Goal: Information Seeking & Learning: Learn about a topic

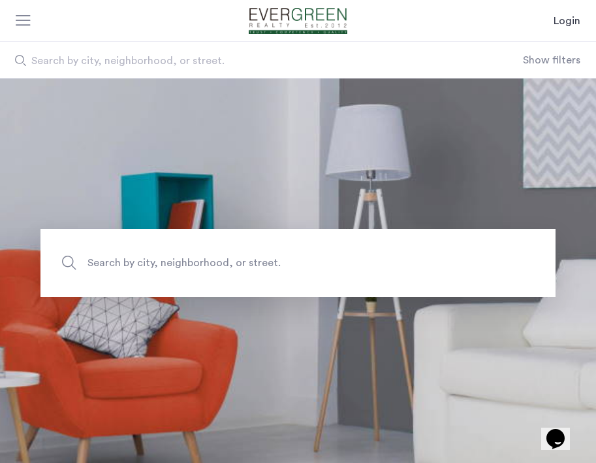
click at [552, 61] on button "Show filters" at bounding box center [551, 60] width 57 height 16
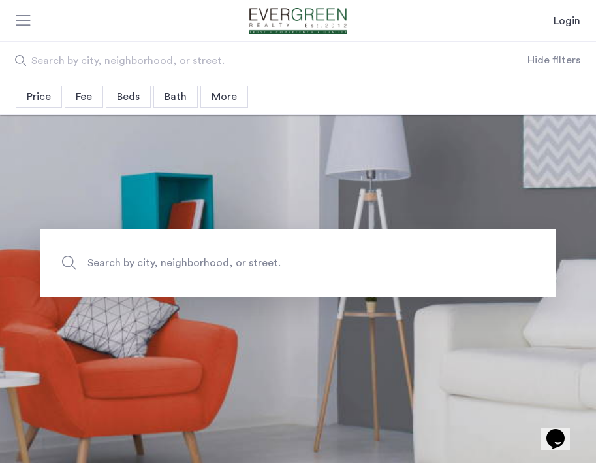
click at [136, 96] on div "Beds" at bounding box center [128, 97] width 45 height 22
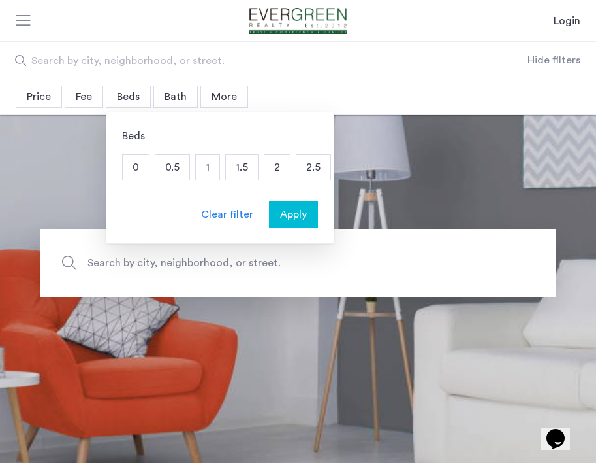
click at [241, 169] on p "1.5" at bounding box center [242, 167] width 32 height 25
click at [287, 227] on button "Apply" at bounding box center [293, 214] width 49 height 26
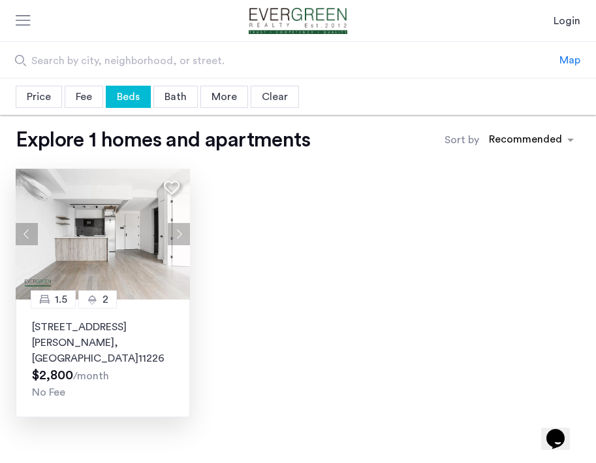
click at [182, 231] on button "Next apartment" at bounding box center [179, 234] width 22 height 22
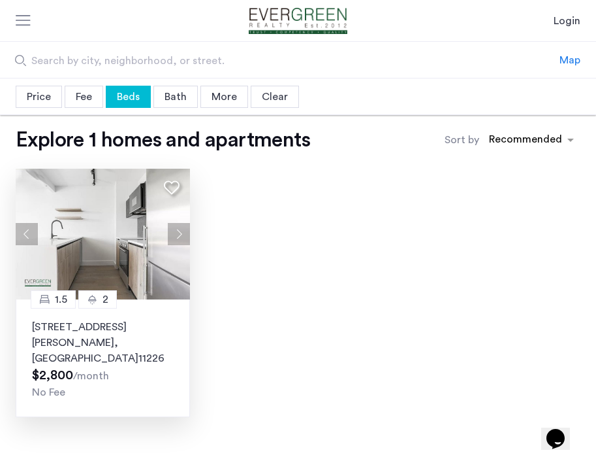
click at [182, 231] on button "Next apartment" at bounding box center [179, 234] width 22 height 22
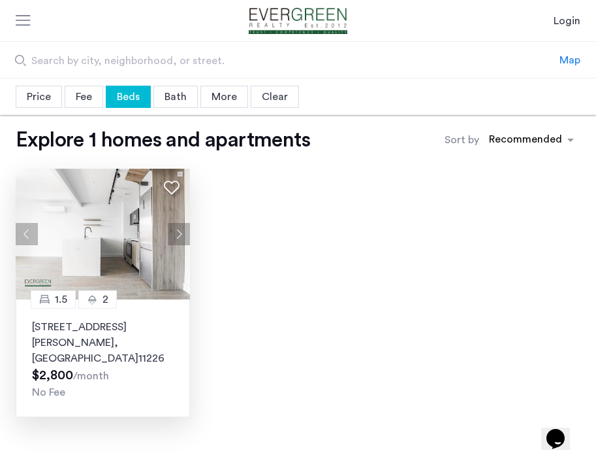
click at [182, 231] on button "Next apartment" at bounding box center [179, 234] width 22 height 22
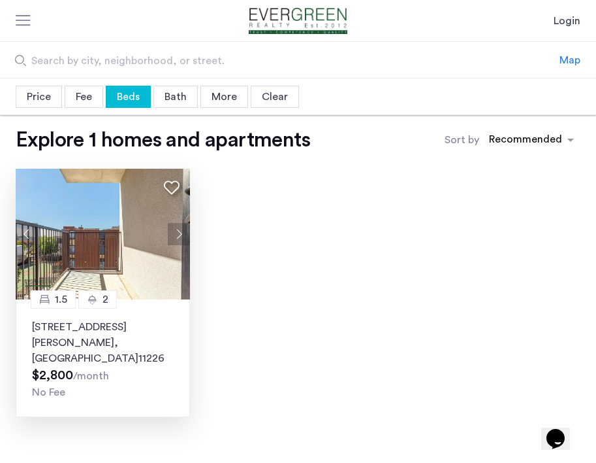
click at [182, 231] on button "Next apartment" at bounding box center [179, 234] width 22 height 22
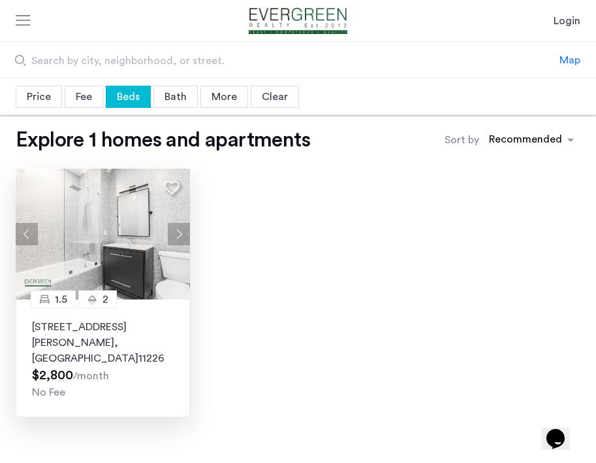
click at [182, 231] on button "Next apartment" at bounding box center [179, 234] width 22 height 22
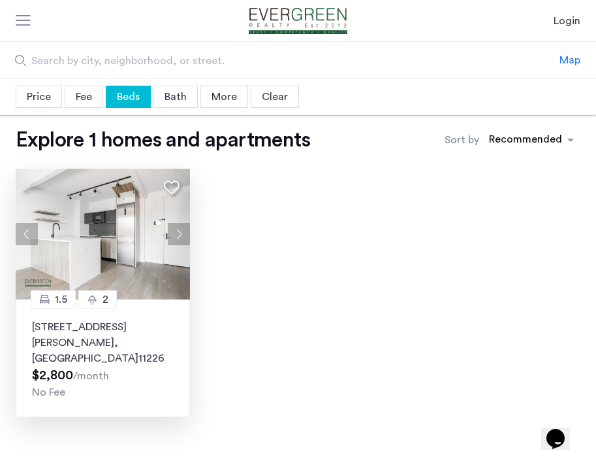
click at [182, 231] on button "Next apartment" at bounding box center [179, 234] width 22 height 22
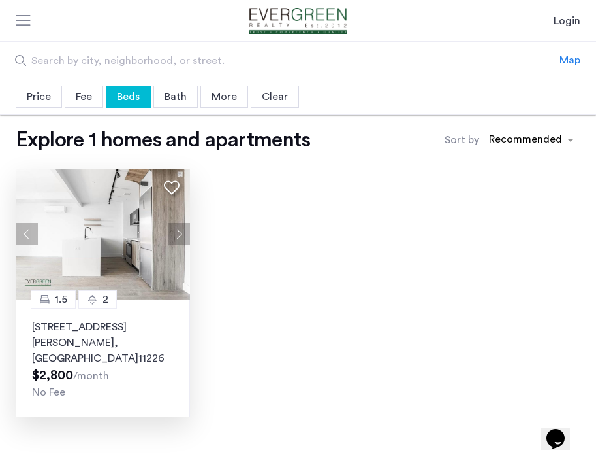
click at [182, 231] on button "Next apartment" at bounding box center [179, 234] width 22 height 22
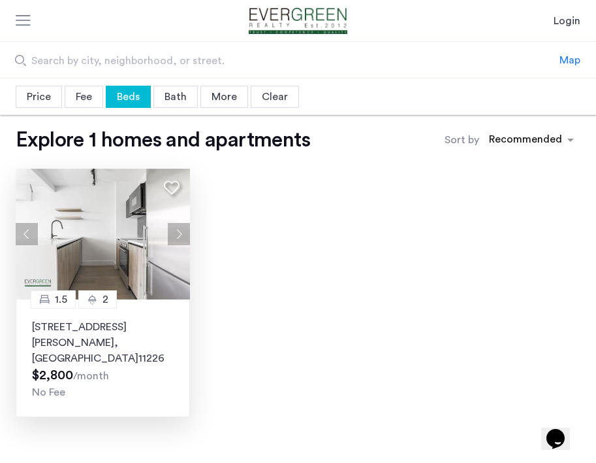
click at [182, 231] on button "Next apartment" at bounding box center [179, 234] width 22 height 22
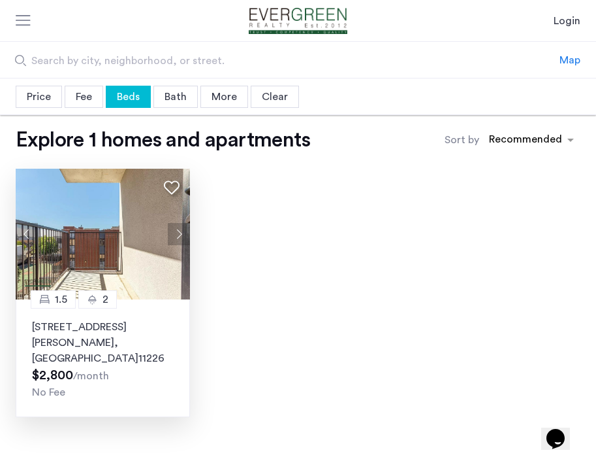
click at [182, 231] on button "Next apartment" at bounding box center [179, 234] width 22 height 22
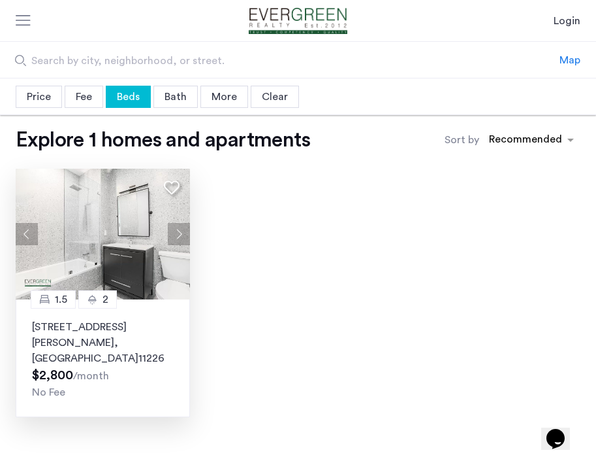
click at [182, 231] on button "Next apartment" at bounding box center [179, 234] width 22 height 22
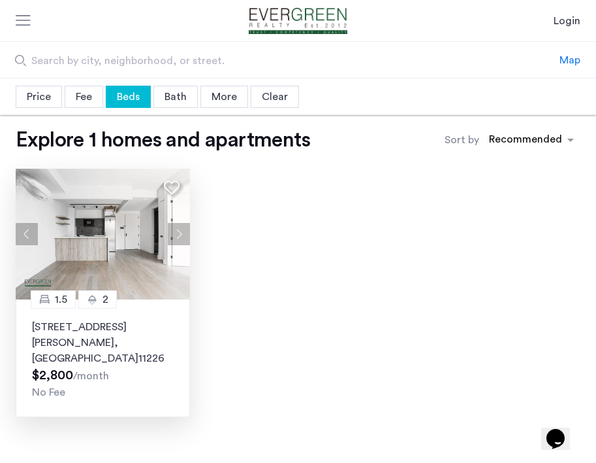
click at [182, 231] on button "Next apartment" at bounding box center [179, 234] width 22 height 22
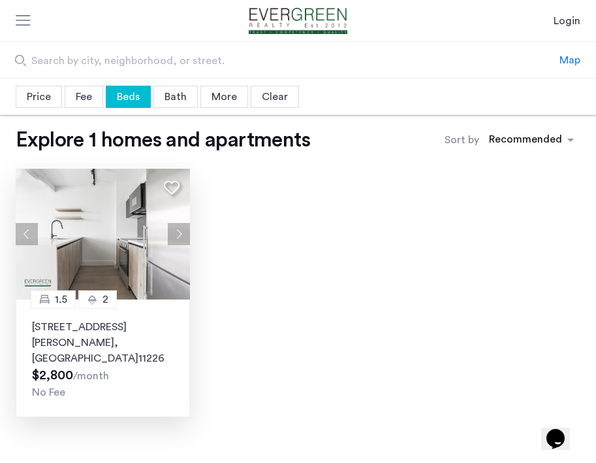
click at [29, 231] on button "Previous apartment" at bounding box center [27, 234] width 22 height 22
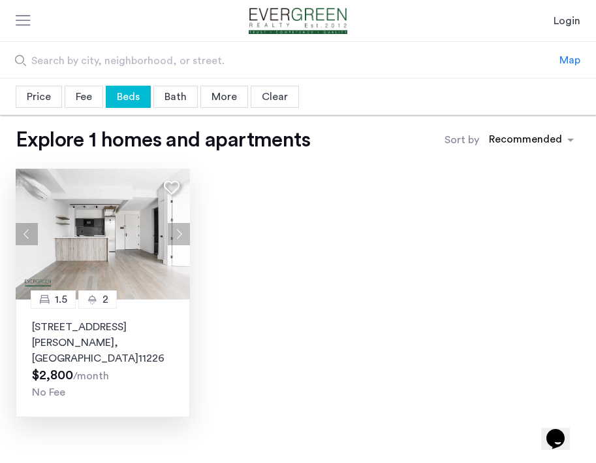
click at [177, 237] on button "Next apartment" at bounding box center [179, 234] width 22 height 22
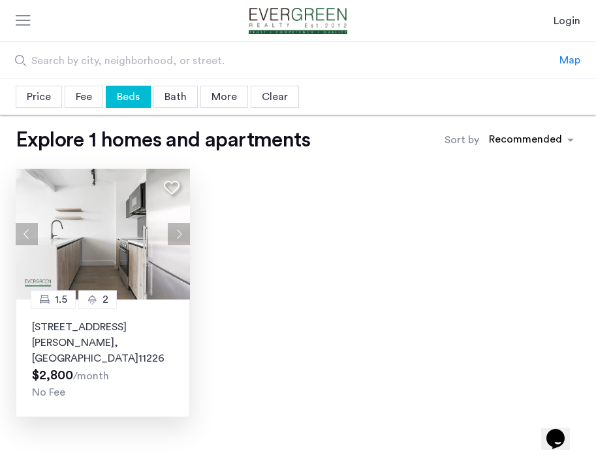
click at [177, 237] on button "Next apartment" at bounding box center [179, 234] width 22 height 22
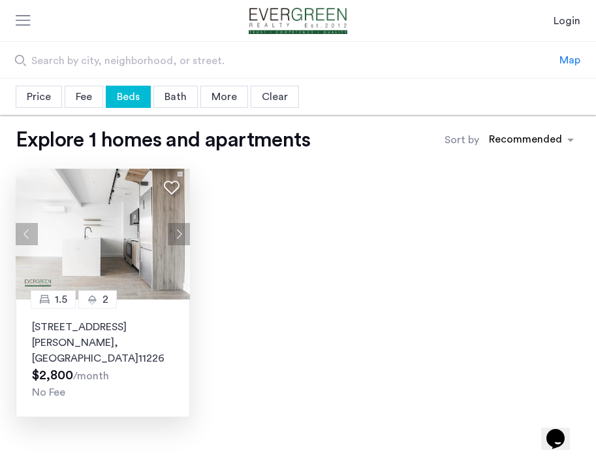
click at [177, 237] on button "Next apartment" at bounding box center [179, 234] width 22 height 22
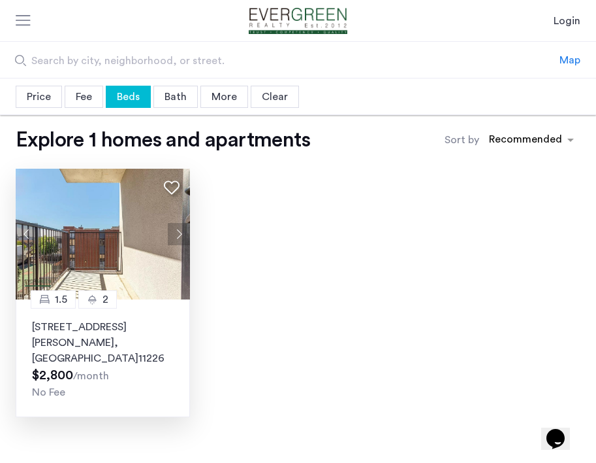
click at [177, 237] on button "Next apartment" at bounding box center [179, 234] width 22 height 22
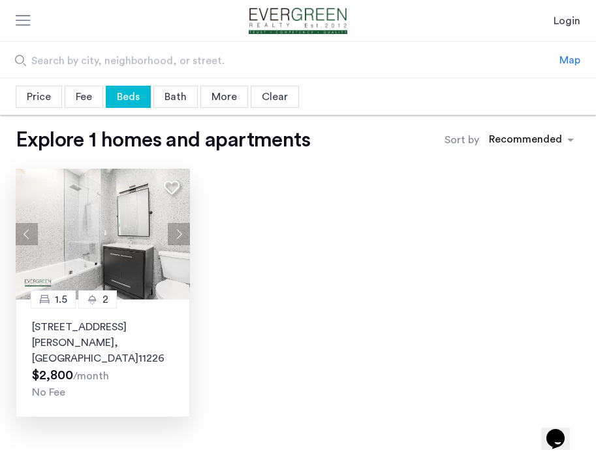
click at [179, 236] on button "Next apartment" at bounding box center [179, 234] width 22 height 22
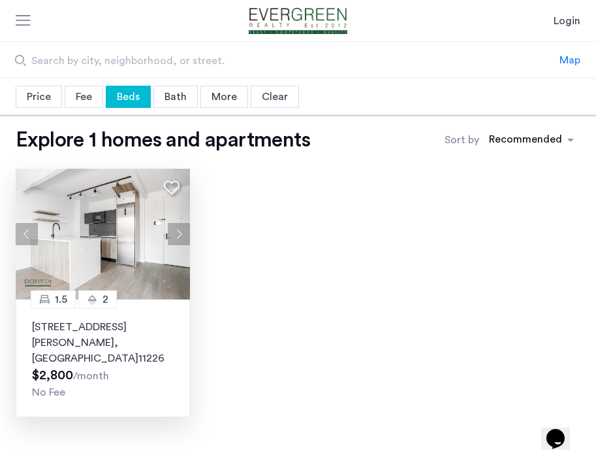
click at [179, 236] on button "Next apartment" at bounding box center [179, 234] width 22 height 22
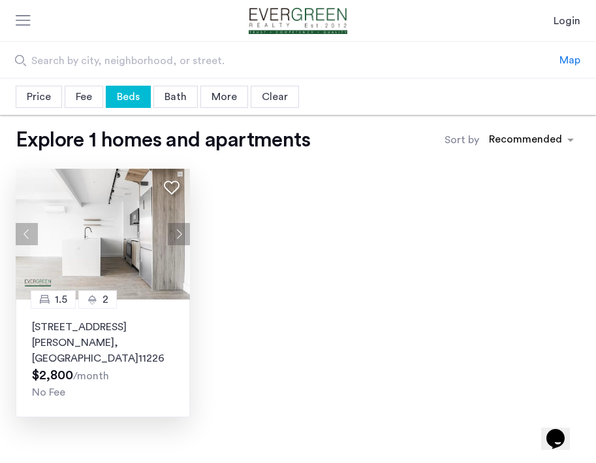
click at [179, 236] on button "Next apartment" at bounding box center [179, 234] width 22 height 22
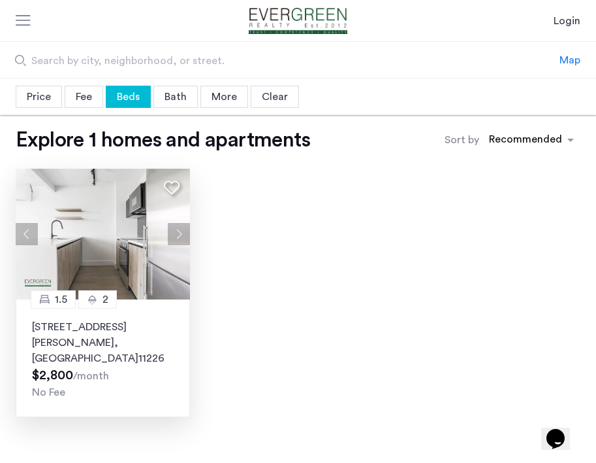
click at [179, 236] on button "Next apartment" at bounding box center [179, 234] width 22 height 22
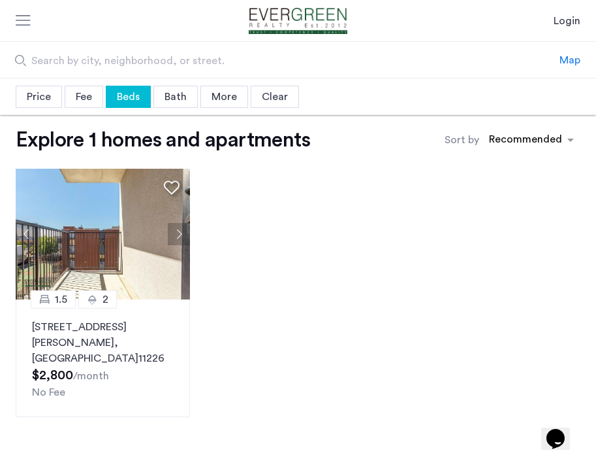
click at [133, 99] on div "Beds" at bounding box center [128, 97] width 45 height 22
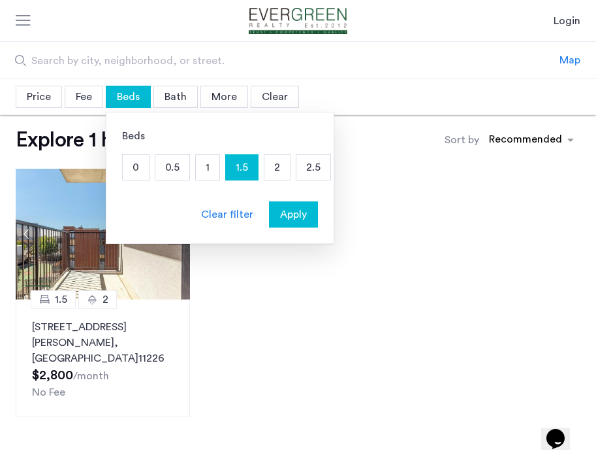
click at [278, 170] on p "2" at bounding box center [277, 167] width 25 height 25
click at [297, 212] on span "Apply" at bounding box center [293, 214] width 27 height 16
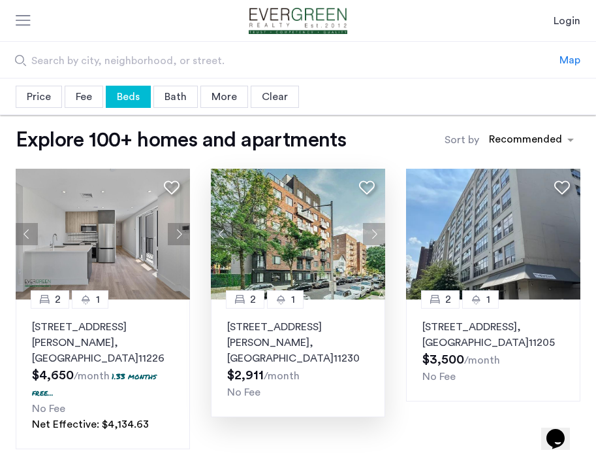
click at [380, 231] on button "Next apartment" at bounding box center [374, 234] width 22 height 22
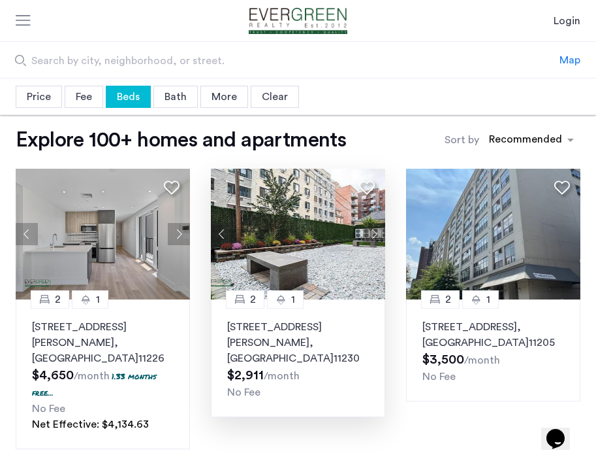
click at [380, 231] on button "Next apartment" at bounding box center [374, 234] width 22 height 22
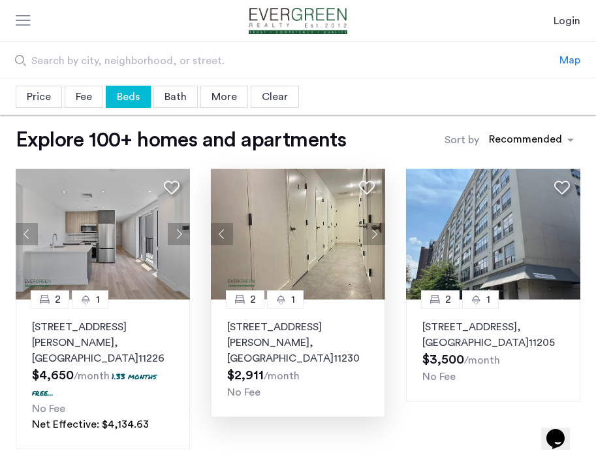
click at [375, 233] on button "Next apartment" at bounding box center [374, 234] width 22 height 22
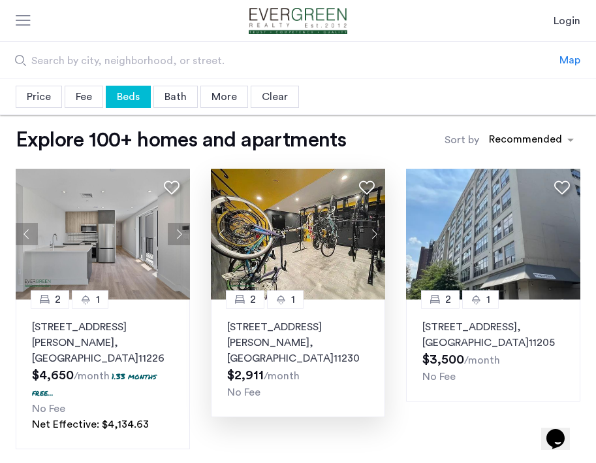
click at [375, 233] on button "Next apartment" at bounding box center [374, 234] width 22 height 22
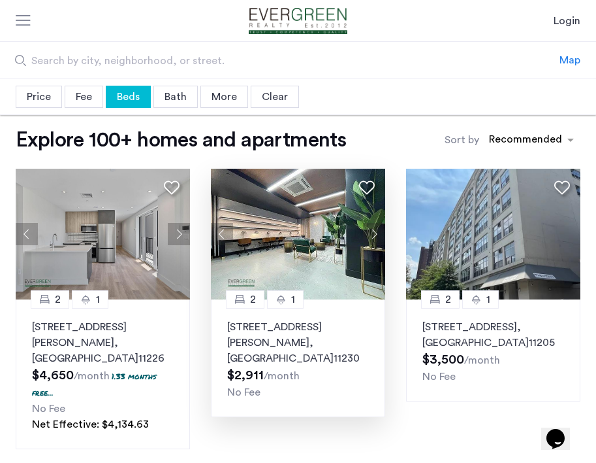
click at [375, 233] on button "Next apartment" at bounding box center [374, 234] width 22 height 22
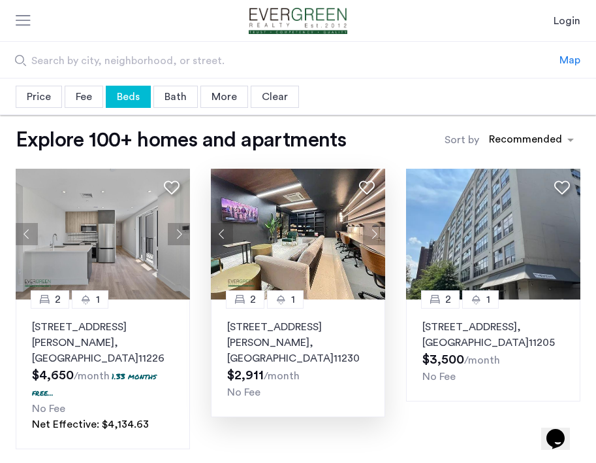
click at [375, 233] on button "Next apartment" at bounding box center [374, 234] width 22 height 22
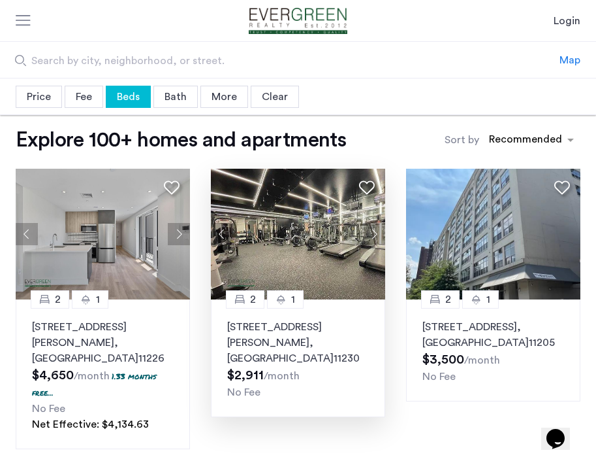
click at [375, 233] on button "Next apartment" at bounding box center [374, 234] width 22 height 22
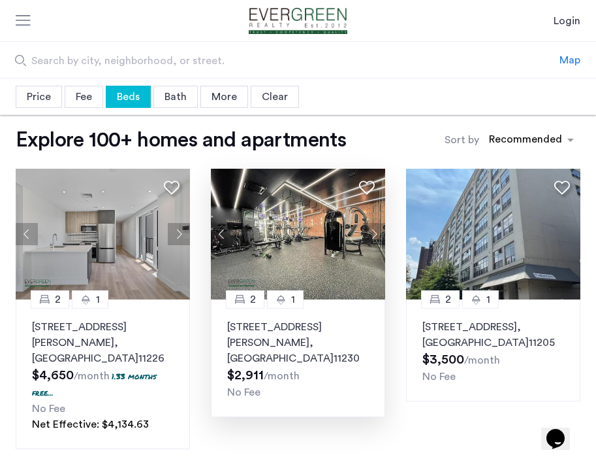
click at [375, 233] on button "Next apartment" at bounding box center [374, 234] width 22 height 22
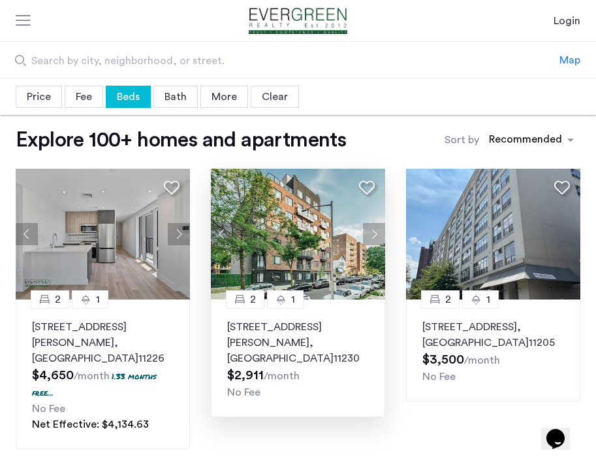
click at [375, 233] on button "Next apartment" at bounding box center [374, 234] width 22 height 22
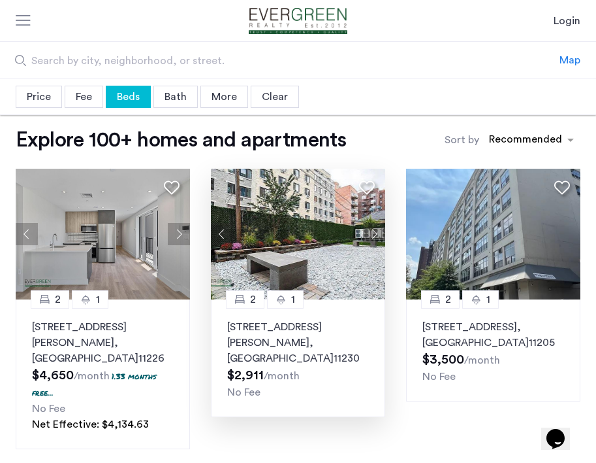
click at [375, 233] on button "Next apartment" at bounding box center [374, 234] width 22 height 22
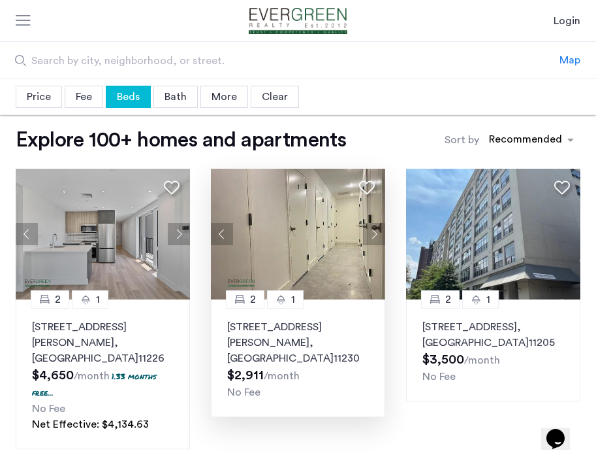
click at [375, 233] on button "Next apartment" at bounding box center [374, 234] width 22 height 22
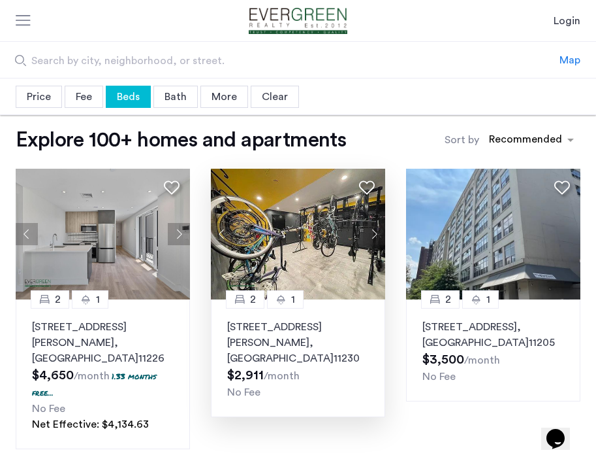
click at [375, 233] on button "Next apartment" at bounding box center [374, 234] width 22 height 22
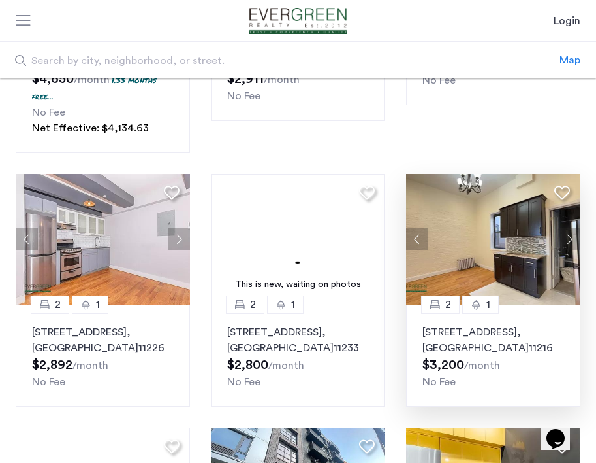
scroll to position [300, 0]
